Goal: Contribute content: Add original content to the website for others to see

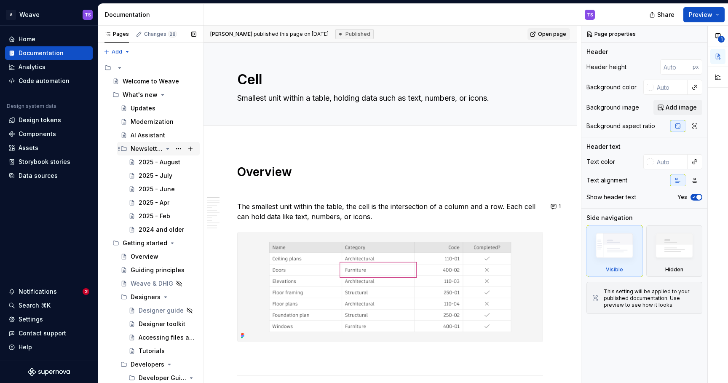
click at [168, 150] on icon "Page tree" at bounding box center [167, 148] width 7 height 7
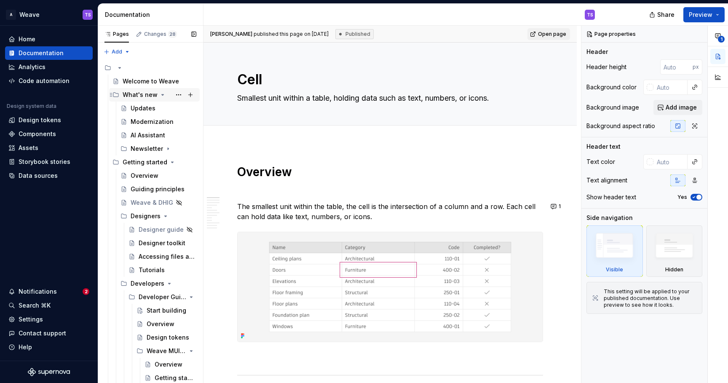
click at [161, 94] on icon "Page tree" at bounding box center [162, 94] width 7 height 7
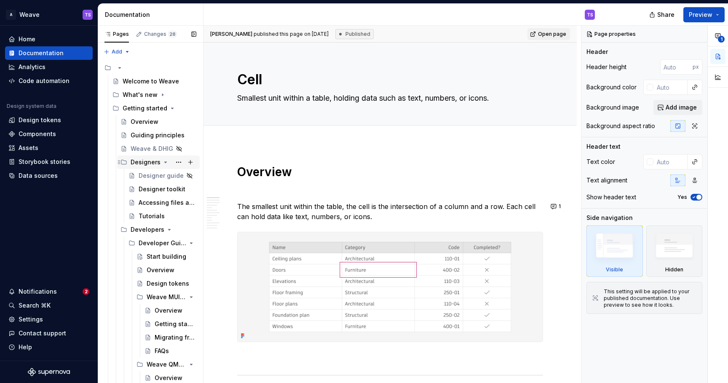
click at [163, 163] on icon "Page tree" at bounding box center [165, 162] width 7 height 7
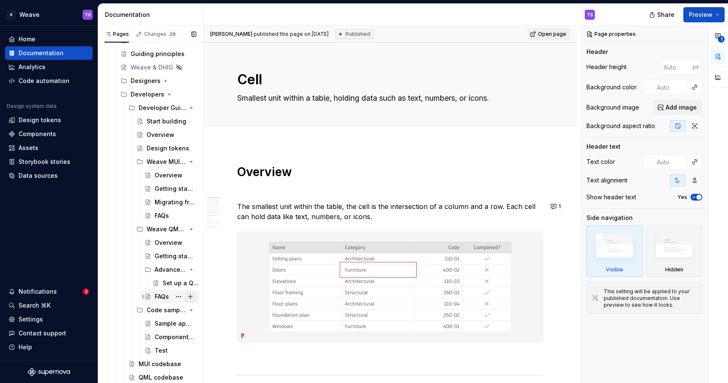
scroll to position [83, 0]
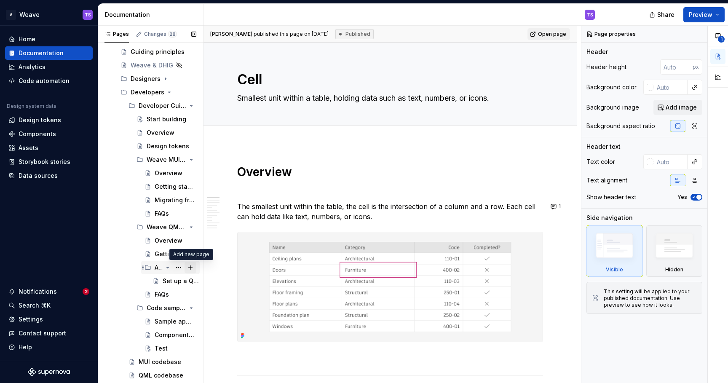
click at [193, 266] on button "Page tree" at bounding box center [191, 268] width 12 height 12
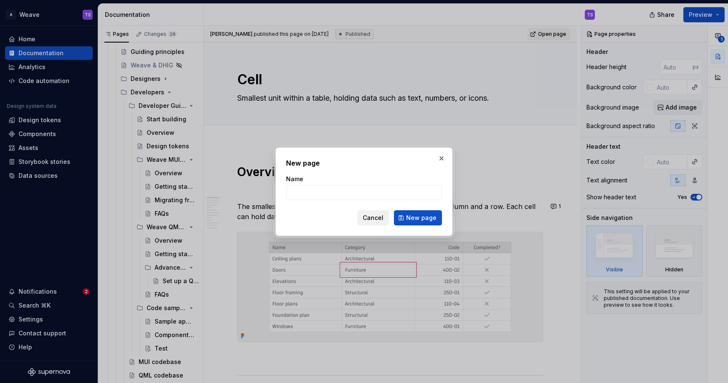
click at [377, 218] on span "Cancel" at bounding box center [373, 218] width 21 height 8
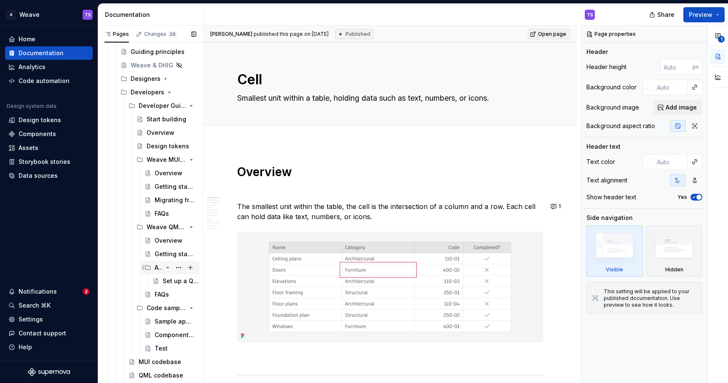
click at [169, 268] on icon "Page tree" at bounding box center [167, 267] width 7 height 7
click at [167, 227] on icon "Page tree" at bounding box center [168, 227] width 2 height 1
click at [166, 241] on icon "Page tree" at bounding box center [167, 240] width 7 height 7
click at [169, 160] on icon "Page tree" at bounding box center [167, 159] width 7 height 7
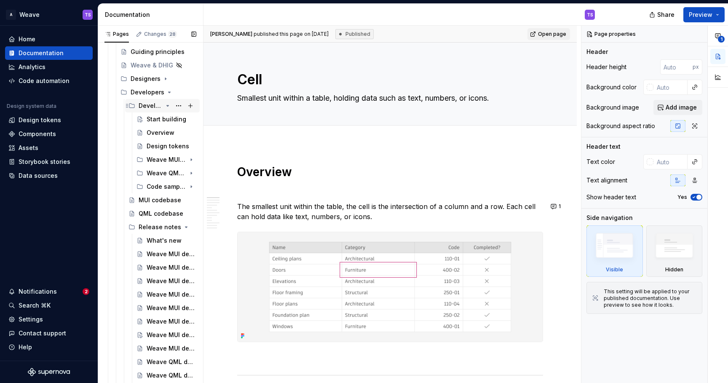
click at [169, 106] on icon "Page tree" at bounding box center [167, 105] width 7 height 7
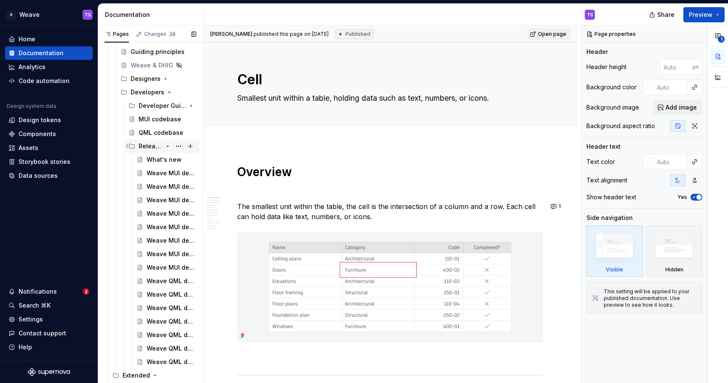
click at [168, 147] on icon "Page tree" at bounding box center [167, 146] width 7 height 7
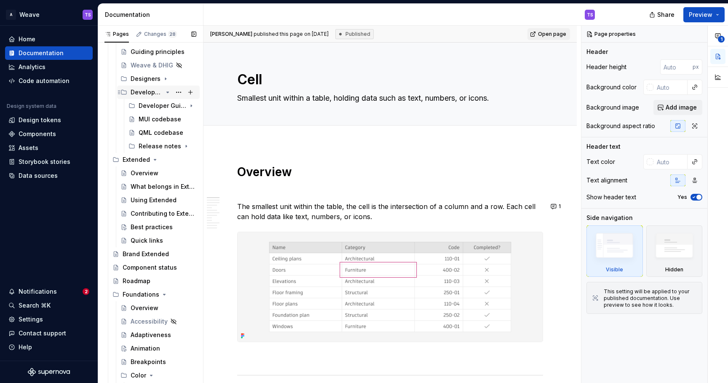
click at [167, 93] on icon "Page tree" at bounding box center [167, 92] width 7 height 7
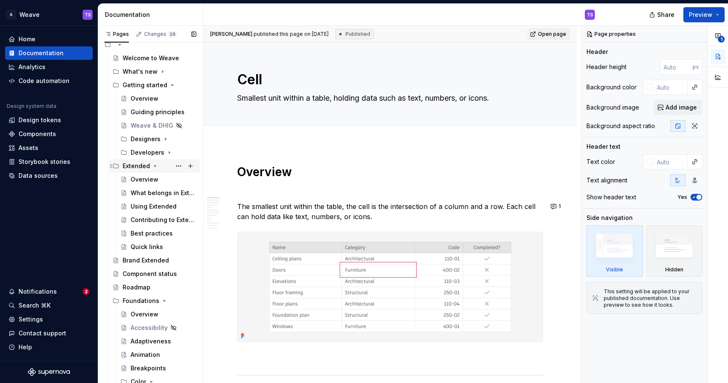
scroll to position [21, 0]
click at [167, 87] on icon "Page tree" at bounding box center [168, 86] width 2 height 1
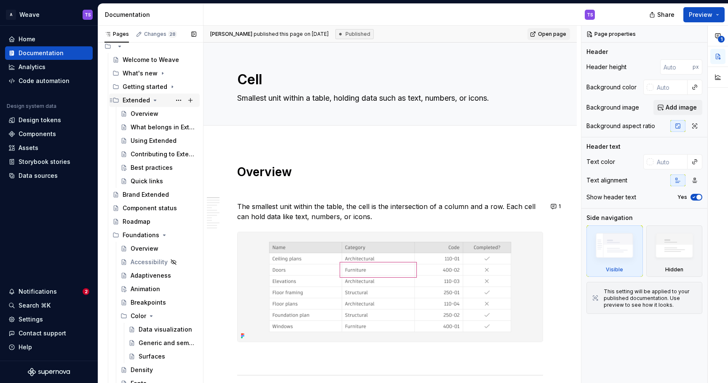
click at [154, 103] on icon "Page tree" at bounding box center [155, 100] width 7 height 7
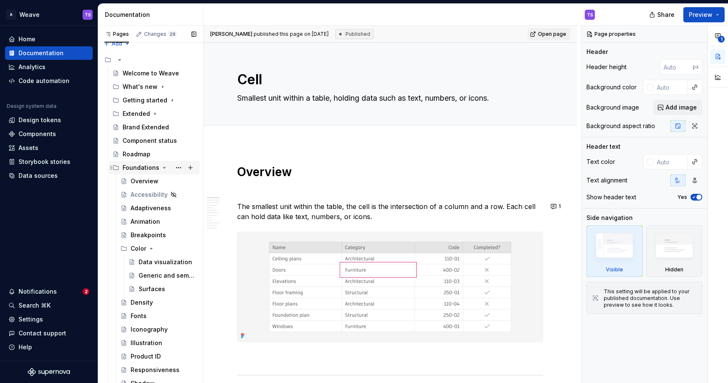
scroll to position [0, 0]
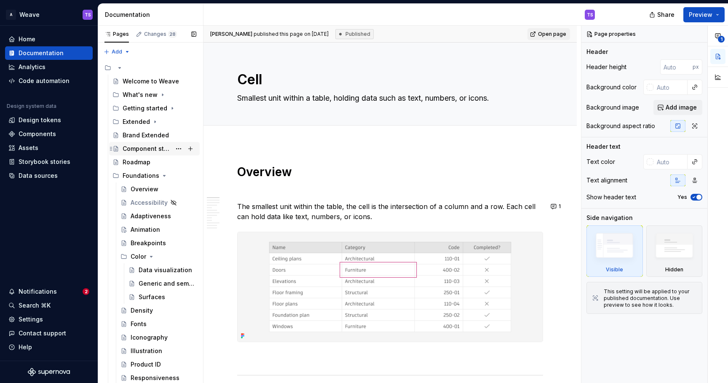
click at [130, 149] on div "Component status" at bounding box center [147, 148] width 48 height 8
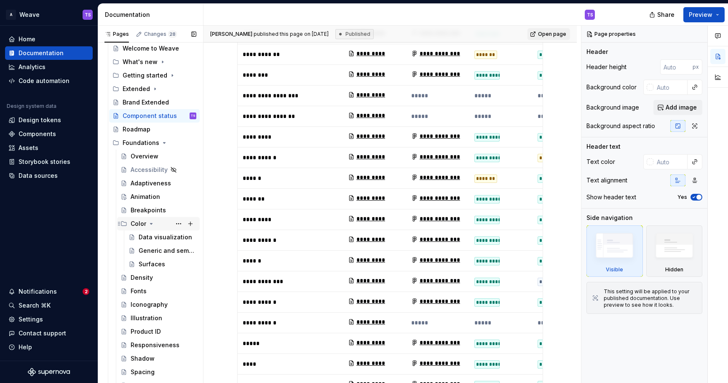
scroll to position [38, 0]
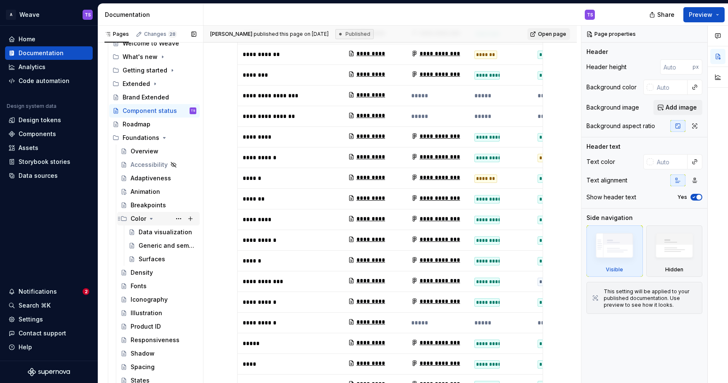
click at [149, 217] on icon "Page tree" at bounding box center [151, 218] width 7 height 7
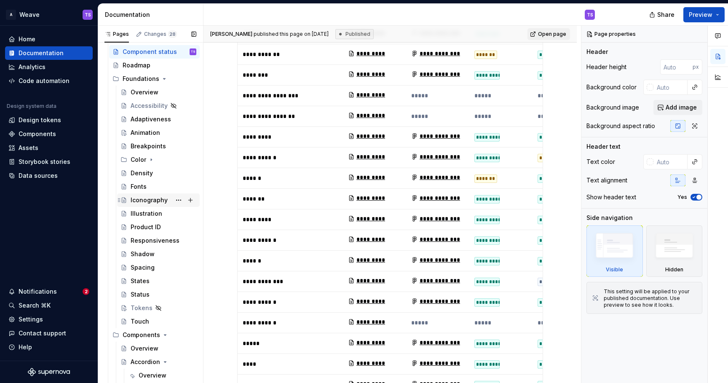
scroll to position [76, 0]
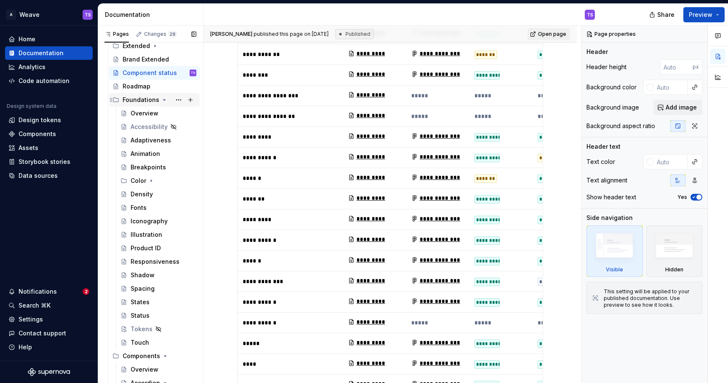
click at [161, 100] on icon "Page tree" at bounding box center [164, 99] width 7 height 7
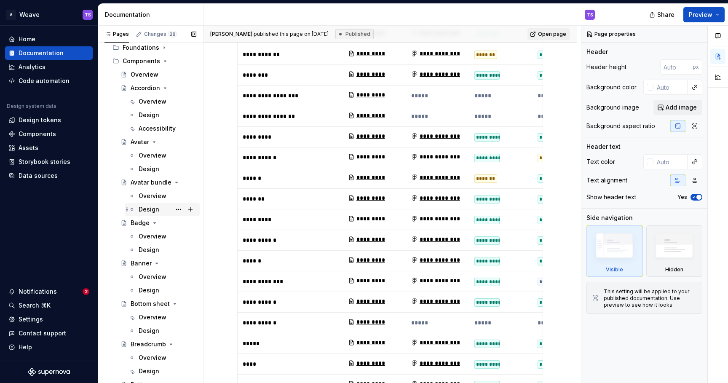
scroll to position [147, 0]
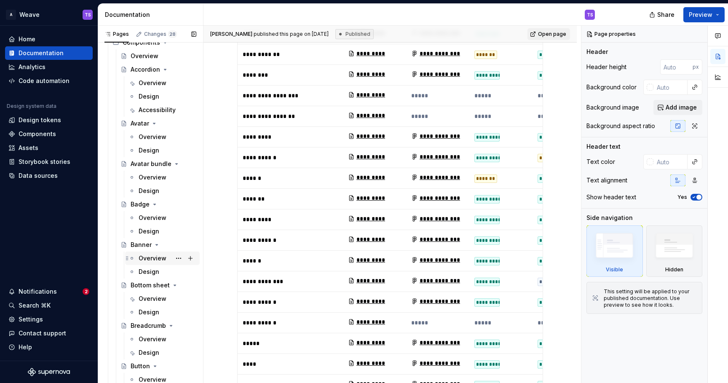
click at [145, 255] on div "Overview" at bounding box center [153, 258] width 28 height 8
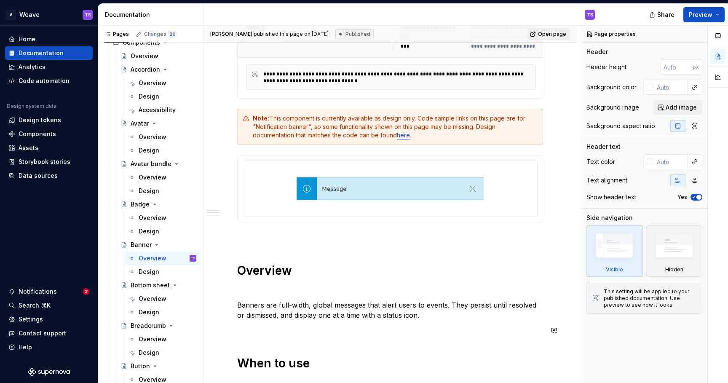
scroll to position [204, 0]
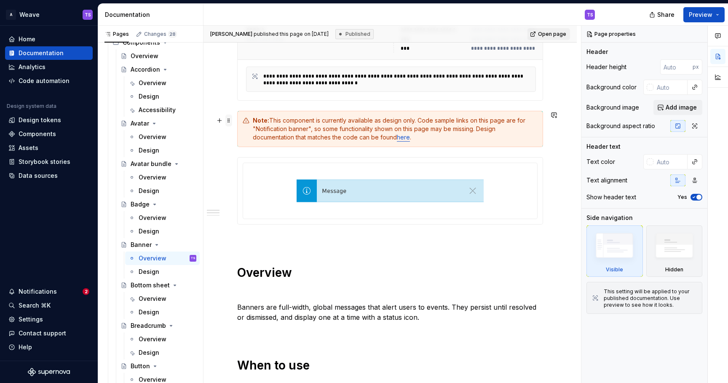
click at [230, 123] on span at bounding box center [228, 121] width 7 height 12
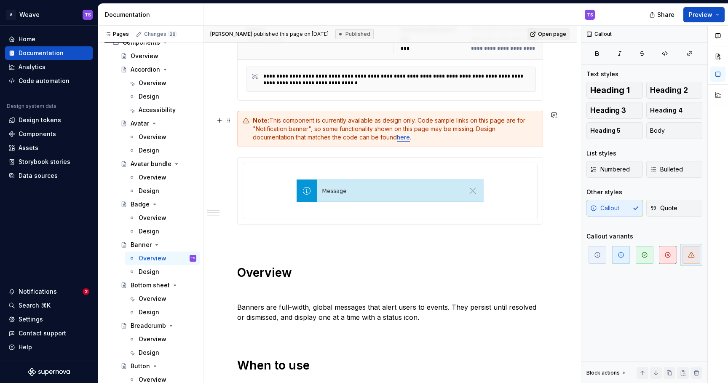
click at [511, 136] on div "Note: This component is currently available as design only. Code sample links o…" at bounding box center [395, 128] width 285 height 25
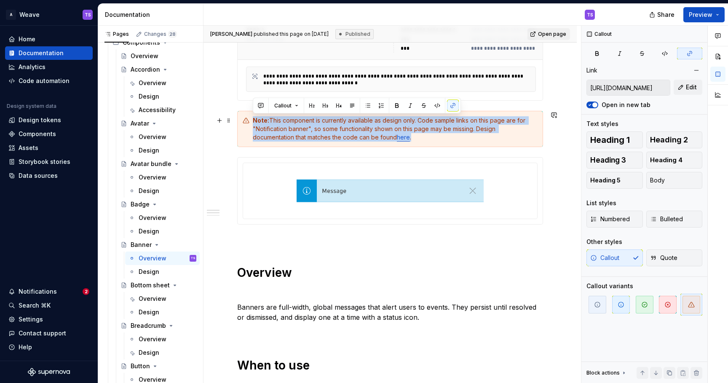
drag, startPoint x: 375, startPoint y: 137, endPoint x: 251, endPoint y: 122, distance: 124.4
click at [251, 122] on div "Note: This component is currently available as design only. Code sample links o…" at bounding box center [390, 129] width 306 height 36
copy div "Note: This component is currently available as design only. Code sample links o…"
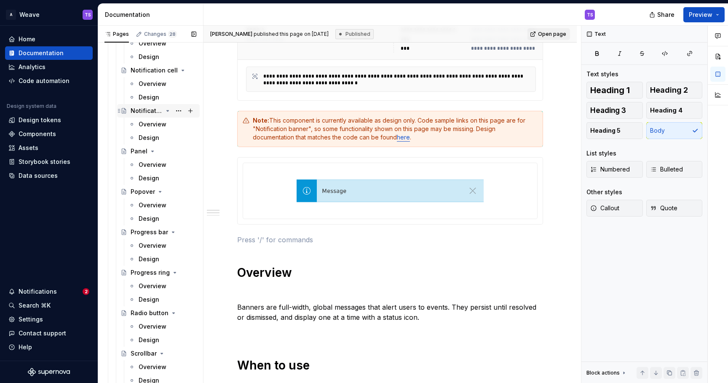
scroll to position [1150, 0]
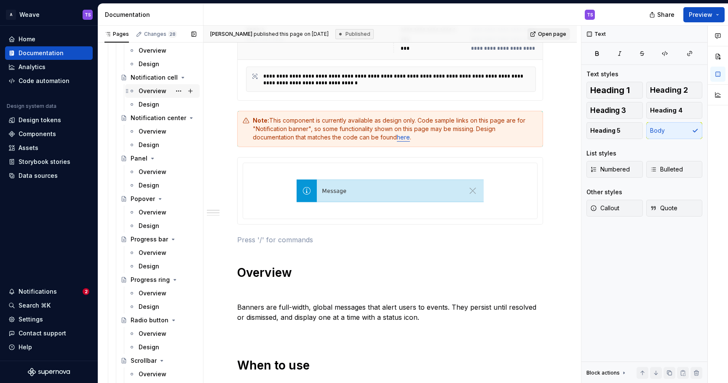
click at [156, 90] on div "Overview" at bounding box center [153, 91] width 28 height 8
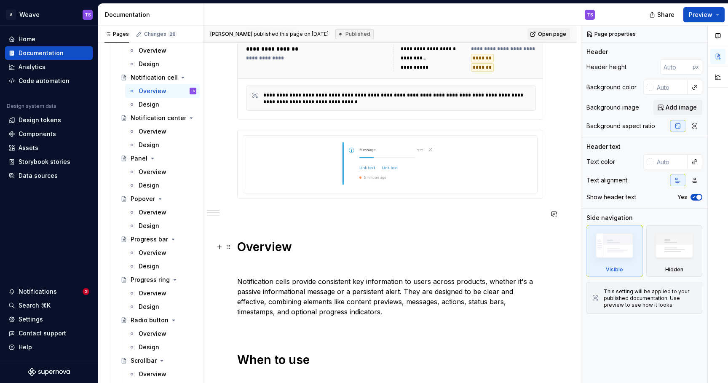
scroll to position [193, 0]
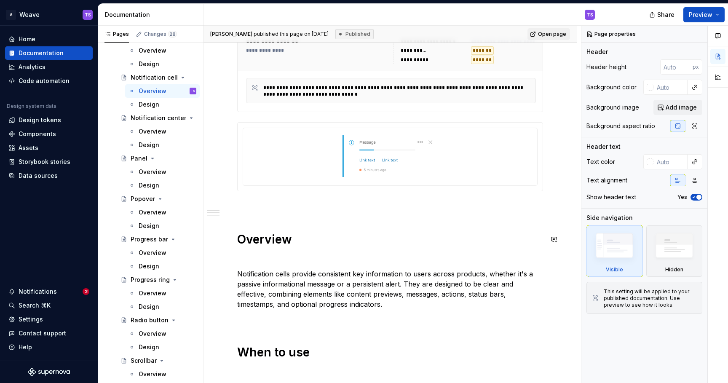
type textarea "*"
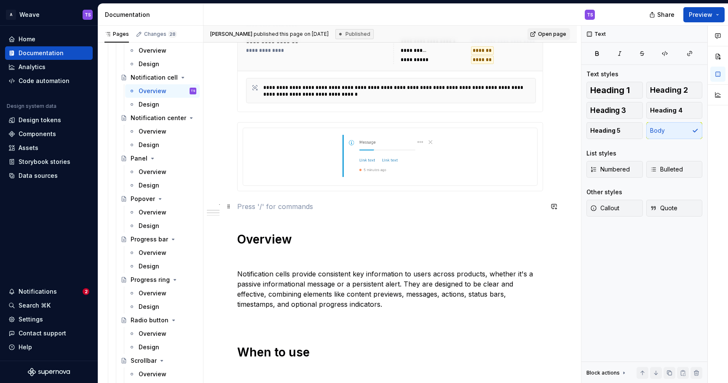
click at [247, 209] on p at bounding box center [390, 206] width 306 height 10
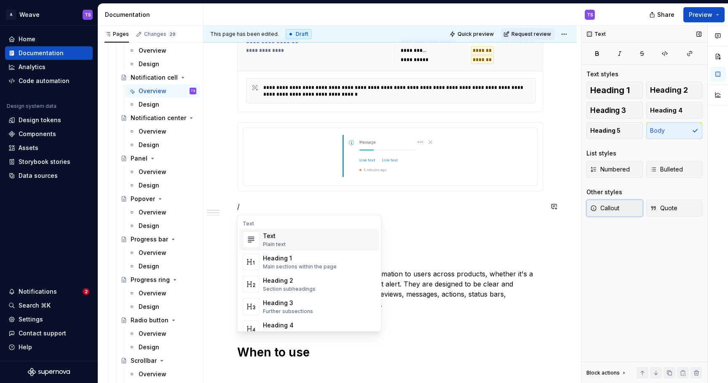
click at [615, 209] on span "Callout" at bounding box center [604, 208] width 29 height 8
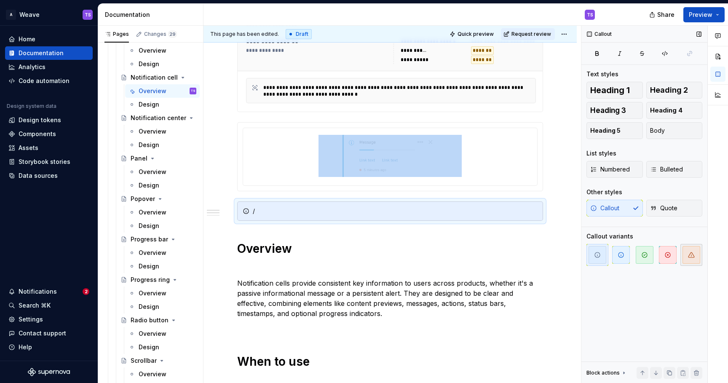
click at [689, 253] on icon "button" at bounding box center [691, 255] width 7 height 7
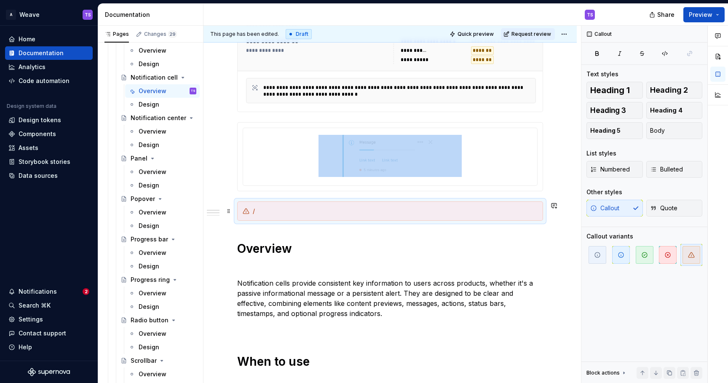
click at [272, 210] on div "/" at bounding box center [395, 211] width 285 height 8
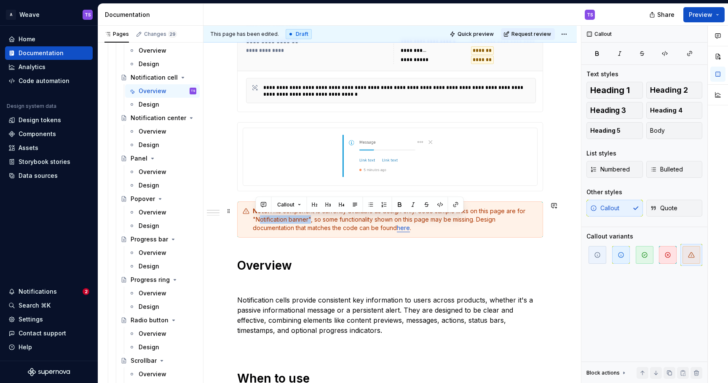
drag, startPoint x: 309, startPoint y: 219, endPoint x: 255, endPoint y: 220, distance: 54.4
click at [255, 220] on div "Note: This component is currently available as design only. Code sample links o…" at bounding box center [395, 219] width 285 height 25
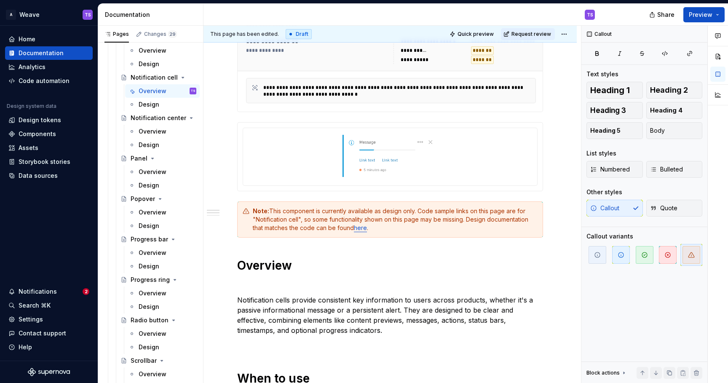
type textarea "*"
click at [362, 231] on link "here" at bounding box center [360, 227] width 13 height 7
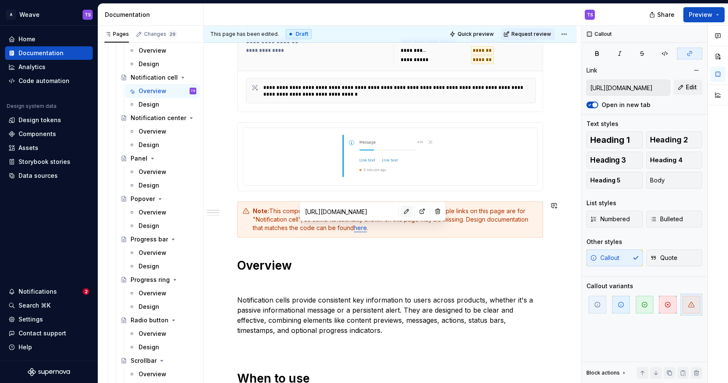
click at [401, 212] on button "button" at bounding box center [407, 212] width 12 height 12
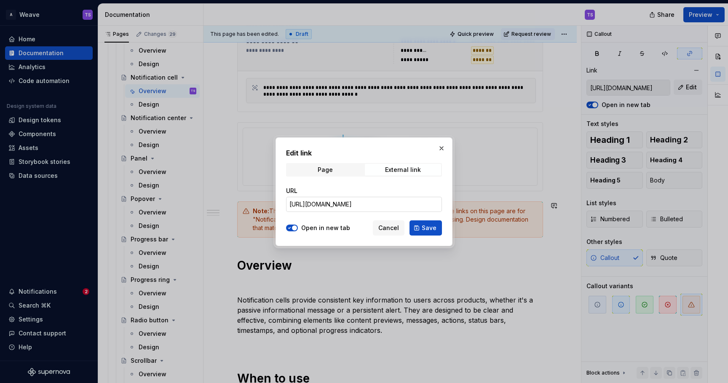
click at [380, 207] on input "[URL][DOMAIN_NAME]" at bounding box center [364, 204] width 156 height 15
paste input "[DOMAIN_NAME][URL]"
type input "[URL][DOMAIN_NAME]"
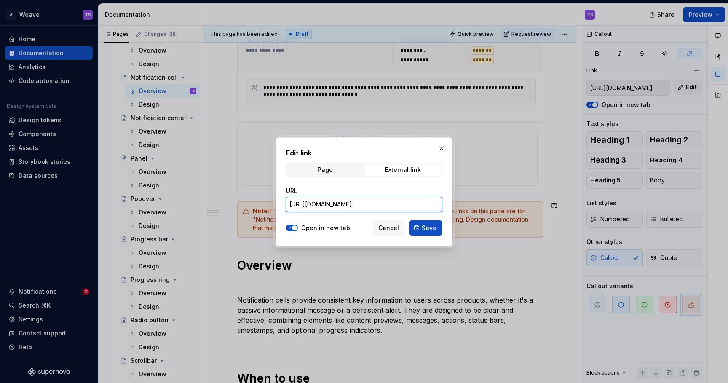
scroll to position [0, 0]
click at [428, 228] on span "Save" at bounding box center [429, 228] width 15 height 8
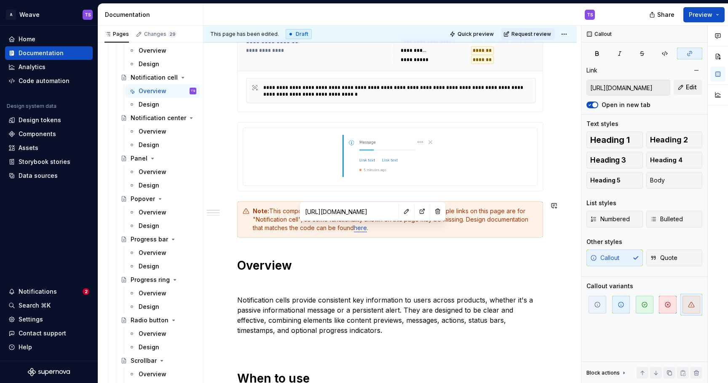
type input "[URL][DOMAIN_NAME]"
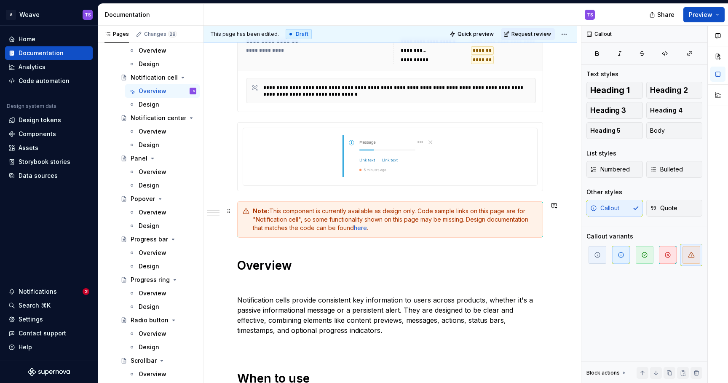
click at [410, 231] on div "Note: This component is currently available as design only. Code sample links o…" at bounding box center [395, 219] width 285 height 25
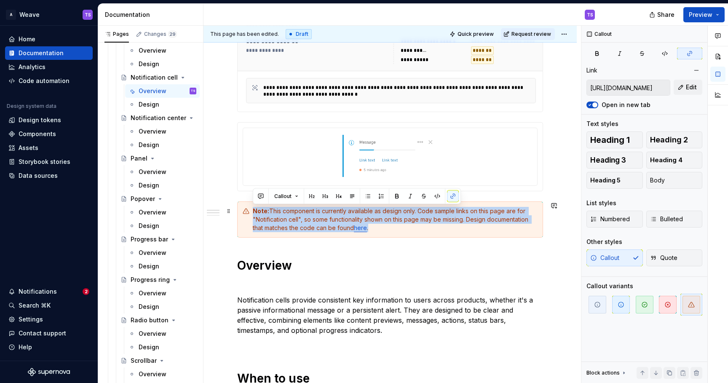
drag, startPoint x: 386, startPoint y: 230, endPoint x: 252, endPoint y: 212, distance: 135.7
click at [252, 212] on div "Note: This component is currently available as design only. Code sample links o…" at bounding box center [390, 219] width 306 height 36
copy div "Note: This component is currently available as design only. Code sample links o…"
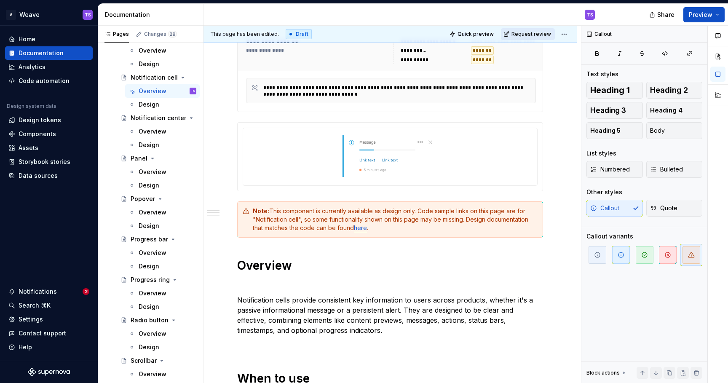
click at [529, 35] on span "Request review" at bounding box center [531, 34] width 40 height 7
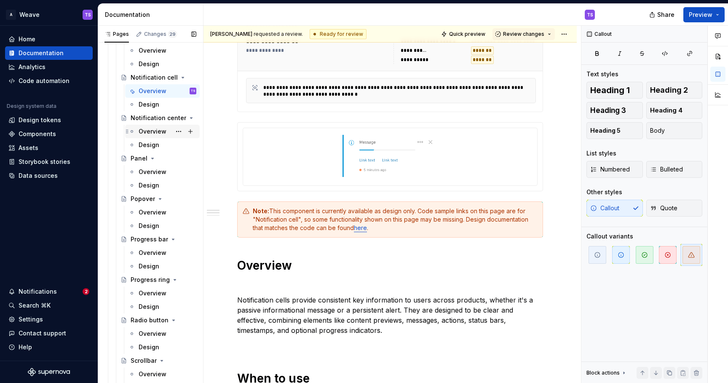
click at [154, 131] on div "Overview" at bounding box center [153, 131] width 28 height 8
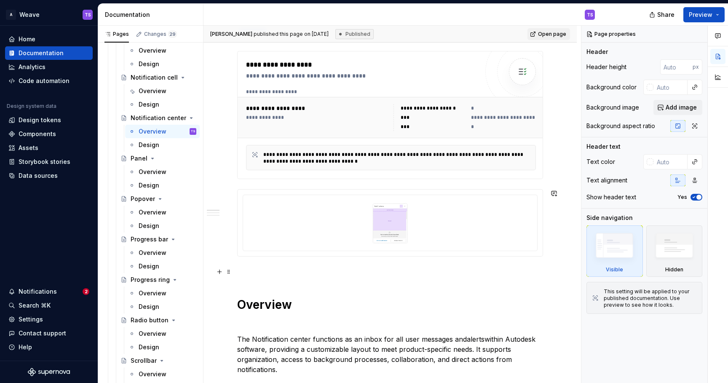
scroll to position [136, 0]
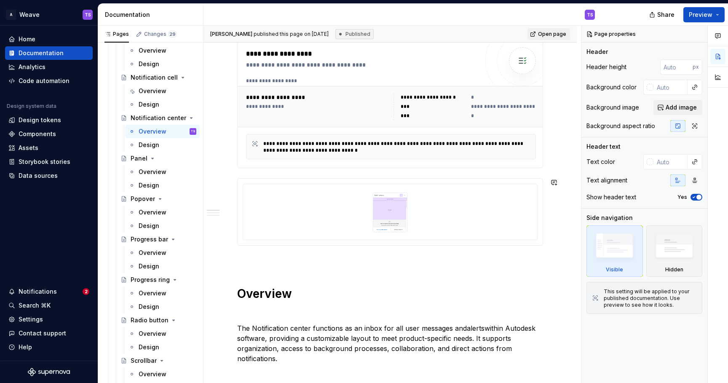
type textarea "*"
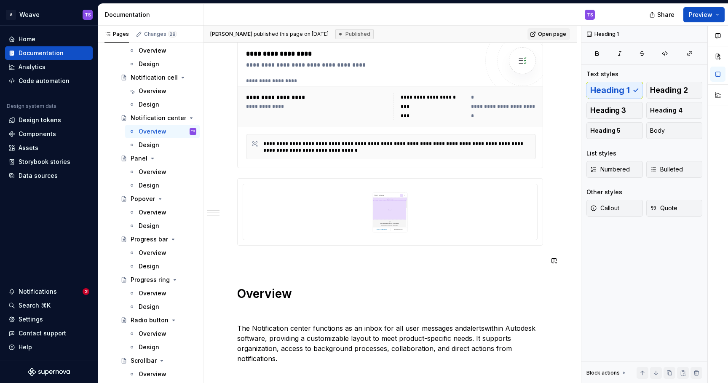
click at [262, 263] on p at bounding box center [390, 261] width 306 height 10
click at [607, 207] on span "Callout" at bounding box center [604, 208] width 29 height 8
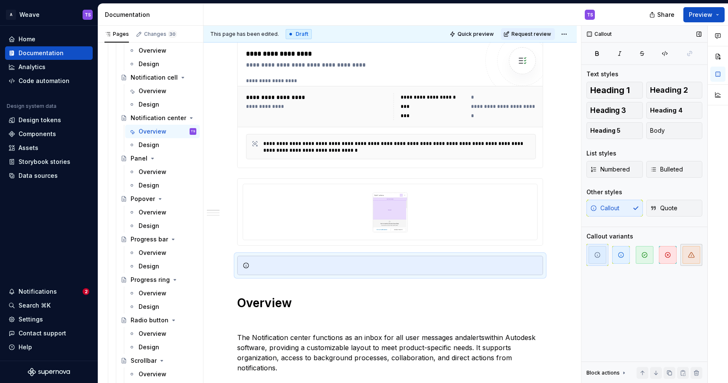
click at [693, 253] on icon "button" at bounding box center [691, 255] width 7 height 7
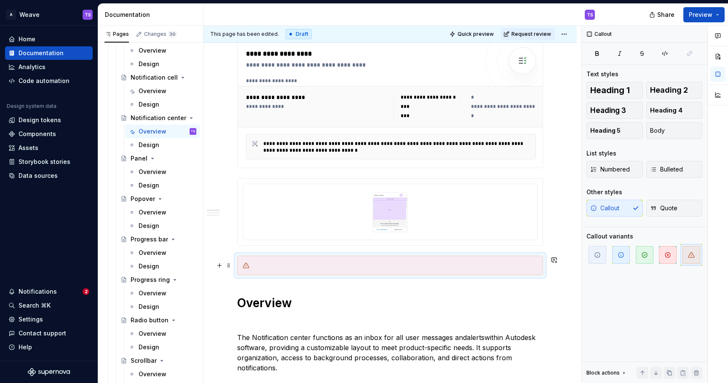
click at [316, 267] on div at bounding box center [395, 265] width 285 height 8
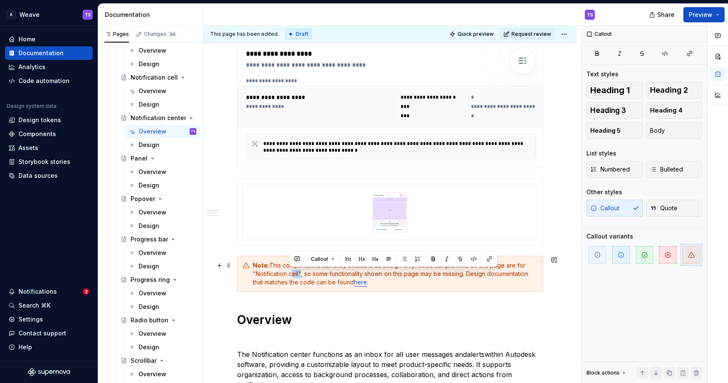
drag, startPoint x: 299, startPoint y: 273, endPoint x: 290, endPoint y: 273, distance: 8.4
click at [290, 273] on div "Note: This component is currently available as design only. Code sample links o…" at bounding box center [395, 273] width 285 height 25
type textarea "*"
click at [362, 284] on link "here" at bounding box center [360, 281] width 13 height 7
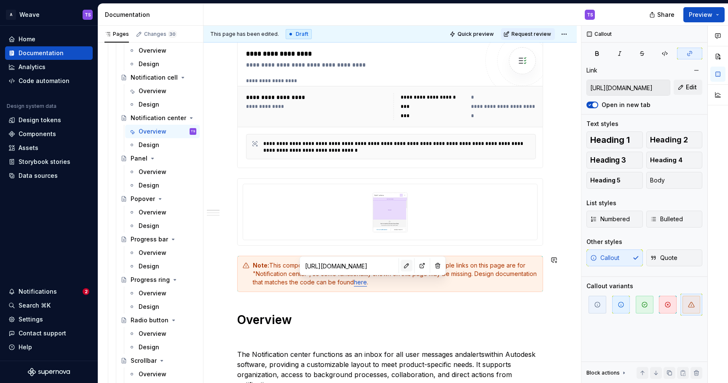
click at [401, 265] on button "button" at bounding box center [407, 266] width 12 height 12
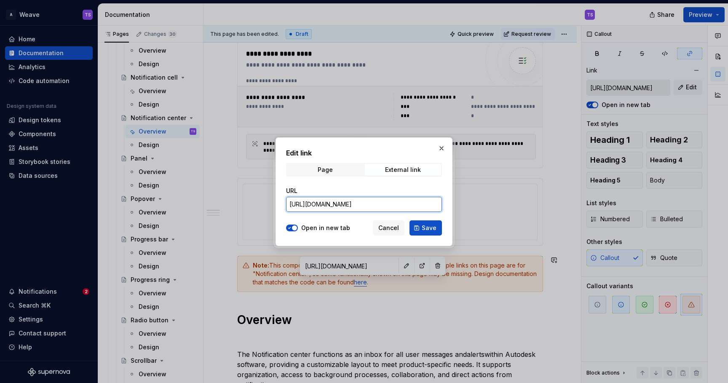
click at [363, 205] on input "[URL][DOMAIN_NAME]" at bounding box center [364, 204] width 156 height 15
paste input "flyout-notificationflyout-"
type input "[URL][DOMAIN_NAME]"
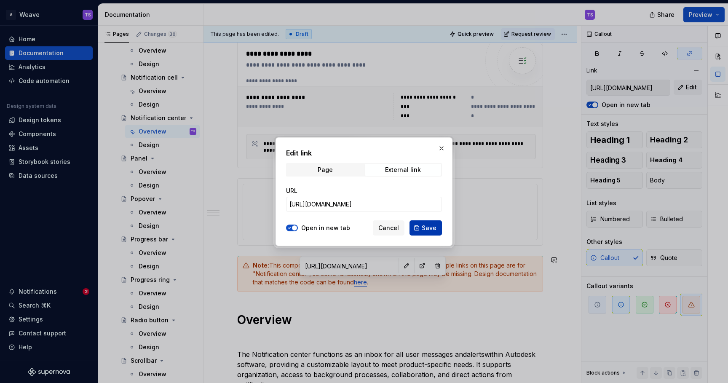
click at [432, 227] on span "Save" at bounding box center [429, 228] width 15 height 8
type input "[URL][DOMAIN_NAME]"
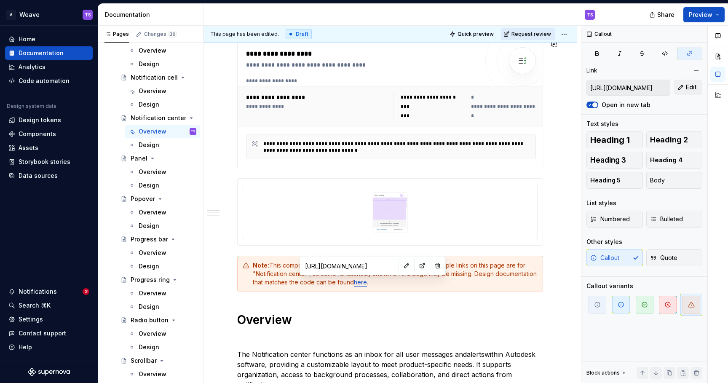
click at [530, 33] on span "Request review" at bounding box center [531, 34] width 40 height 7
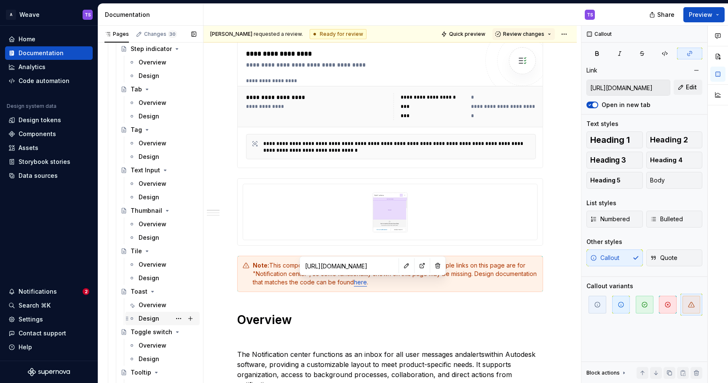
scroll to position [1629, 0]
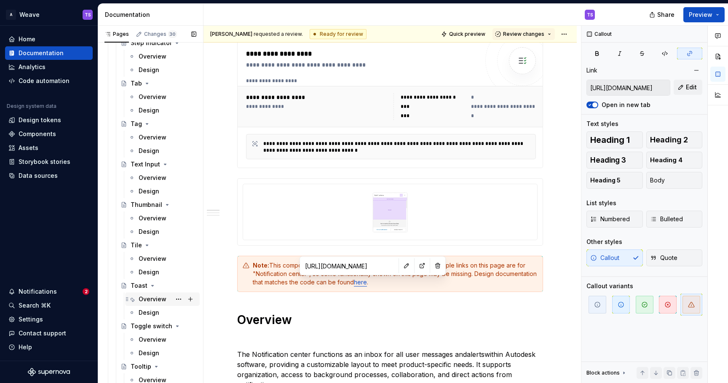
click at [152, 301] on div "Overview" at bounding box center [153, 299] width 28 height 8
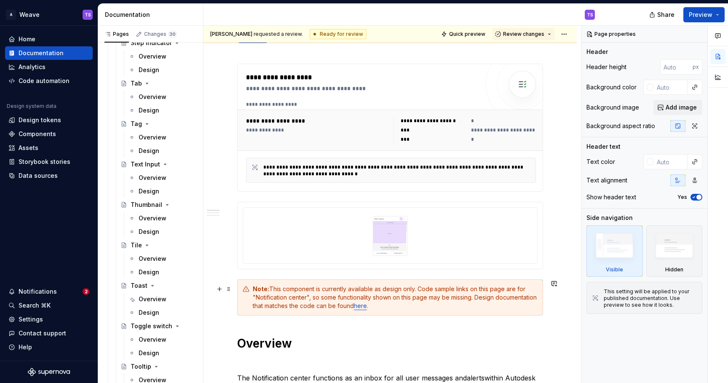
scroll to position [125, 0]
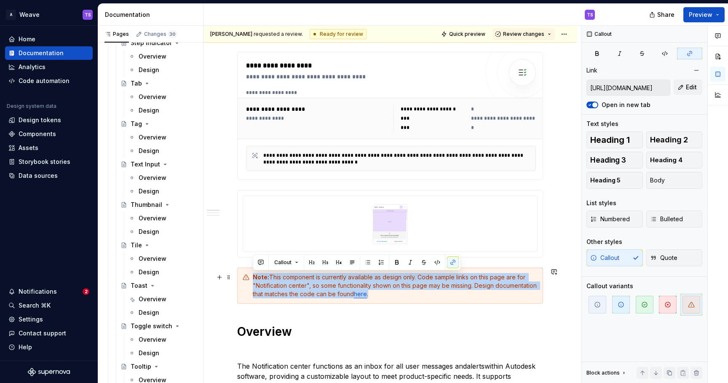
drag, startPoint x: 383, startPoint y: 294, endPoint x: 248, endPoint y: 274, distance: 136.3
click at [248, 274] on div "Note: This component is currently available as design only. Code sample links o…" at bounding box center [390, 286] width 306 height 36
click at [151, 301] on div "Overview" at bounding box center [153, 299] width 28 height 8
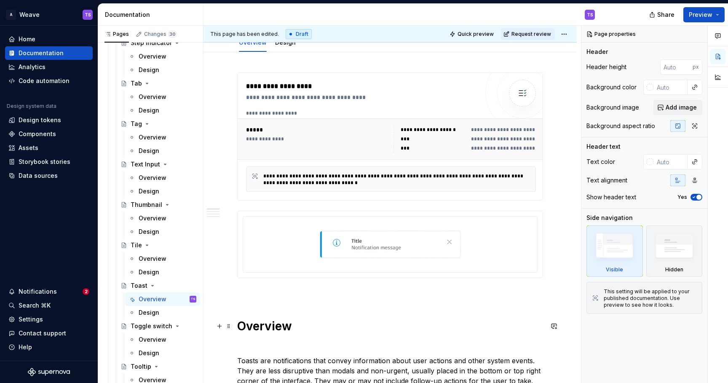
scroll to position [103, 0]
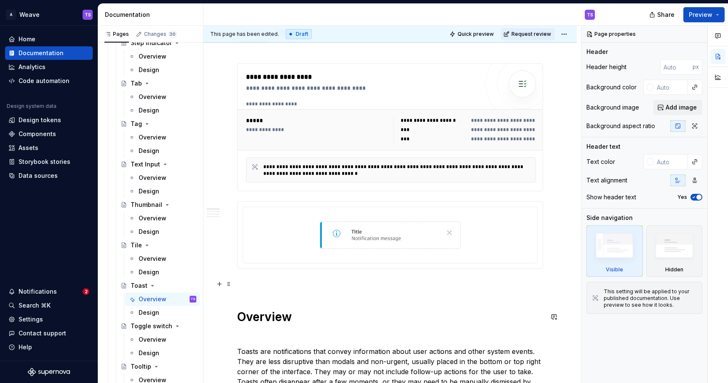
click at [303, 285] on p at bounding box center [390, 284] width 306 height 10
type textarea "*"
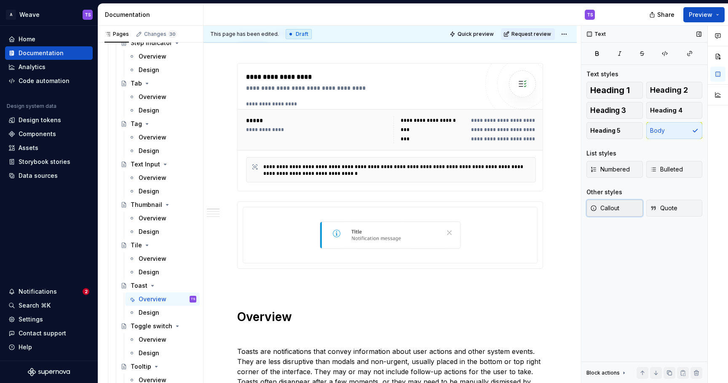
click at [616, 209] on span "Callout" at bounding box center [604, 208] width 29 height 8
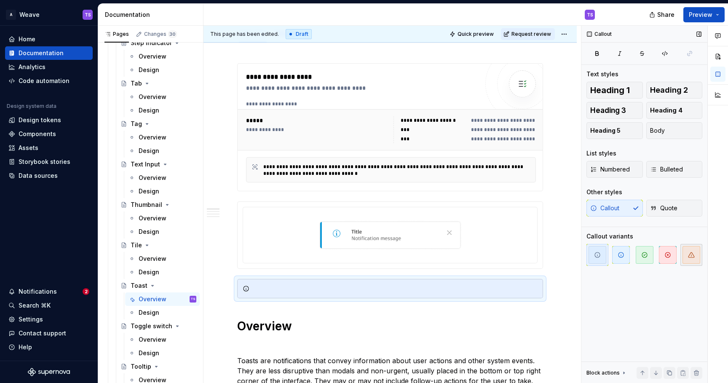
click at [686, 252] on span "button" at bounding box center [691, 255] width 18 height 18
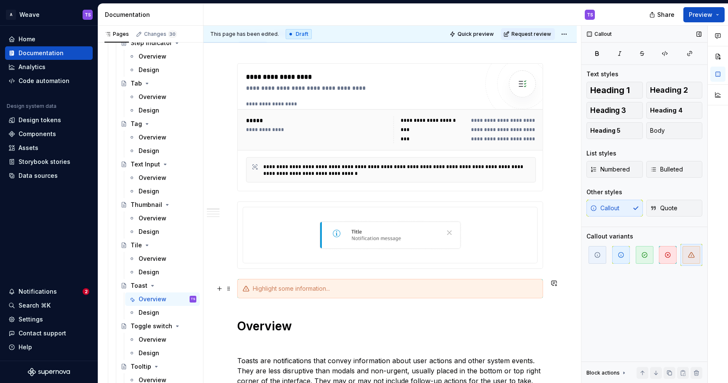
click at [370, 289] on div at bounding box center [395, 288] width 285 height 8
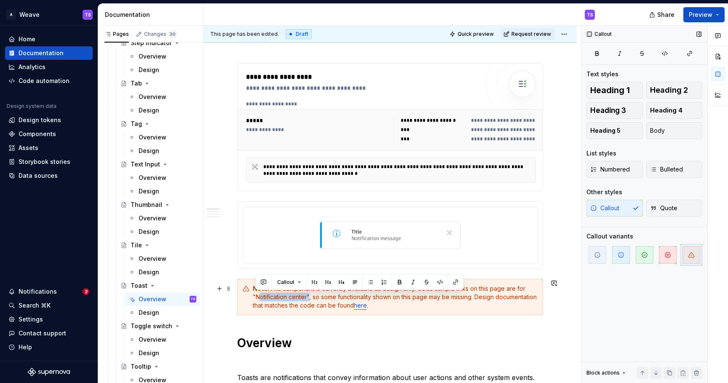
drag, startPoint x: 307, startPoint y: 297, endPoint x: 257, endPoint y: 299, distance: 50.6
click at [257, 299] on div "Note: This component is currently available as design only. Code sample links o…" at bounding box center [395, 296] width 285 height 25
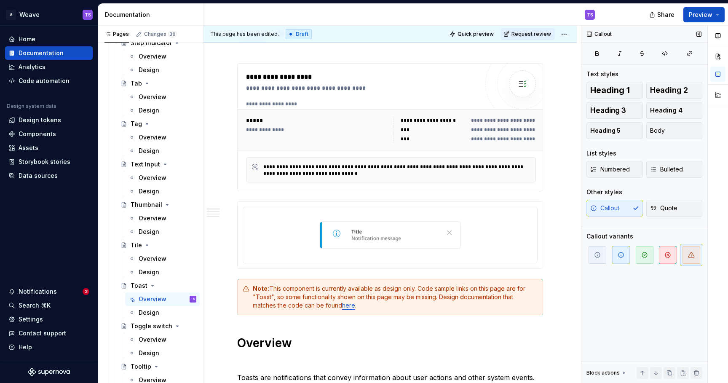
type textarea "*"
click at [342, 305] on link "here" at bounding box center [348, 305] width 13 height 7
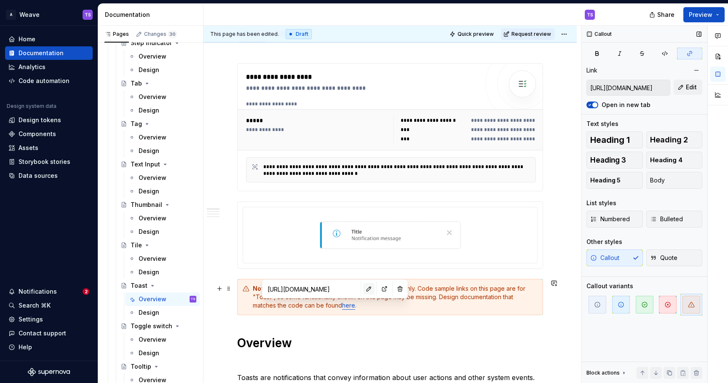
click at [363, 289] on button "button" at bounding box center [369, 289] width 12 height 12
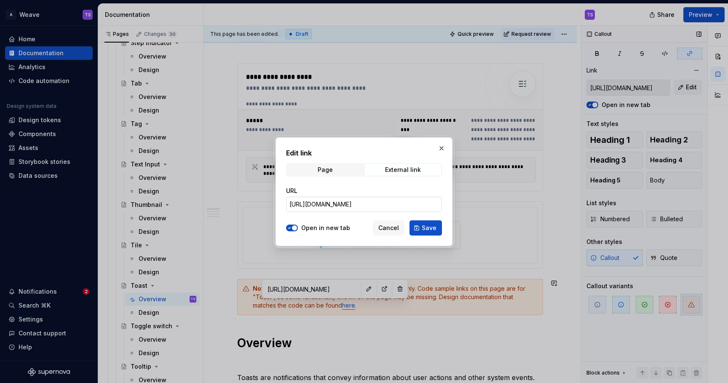
click at [349, 203] on input "[URL][DOMAIN_NAME]" at bounding box center [364, 204] width 156 height 15
paste input "toast-notificationtoas"
type input "[URL][DOMAIN_NAME]"
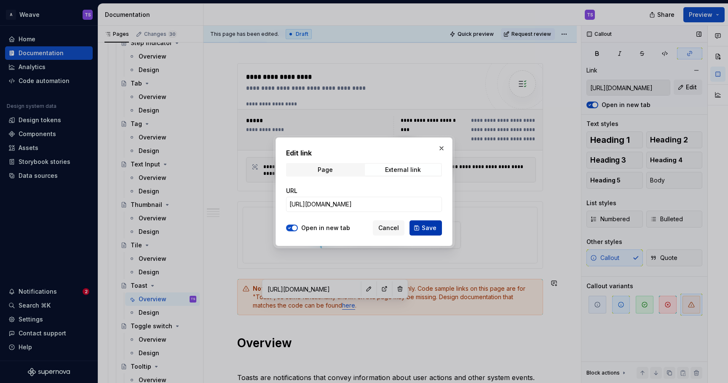
click at [425, 226] on span "Save" at bounding box center [429, 228] width 15 height 8
type input "[URL][DOMAIN_NAME]"
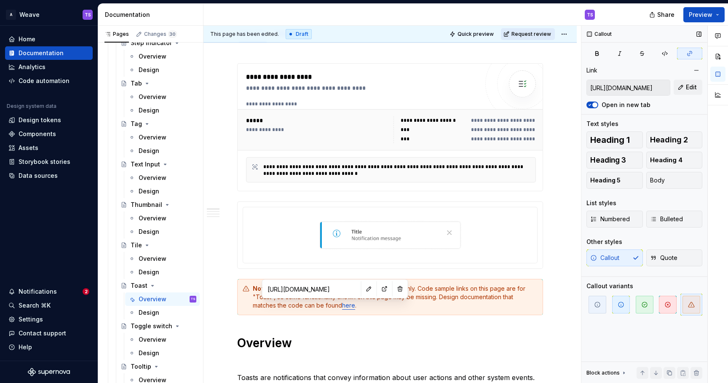
click at [532, 32] on span "Request review" at bounding box center [531, 34] width 40 height 7
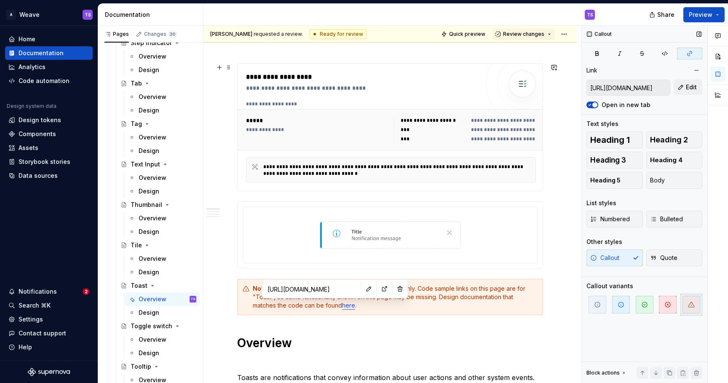
type textarea "*"
